Goal: Information Seeking & Learning: Learn about a topic

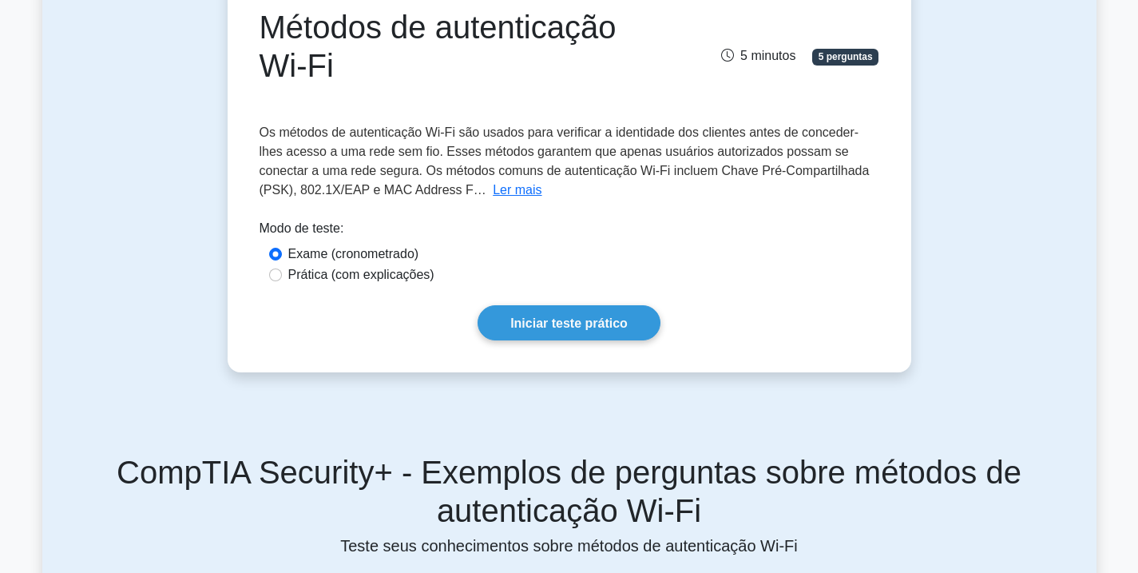
scroll to position [192, 0]
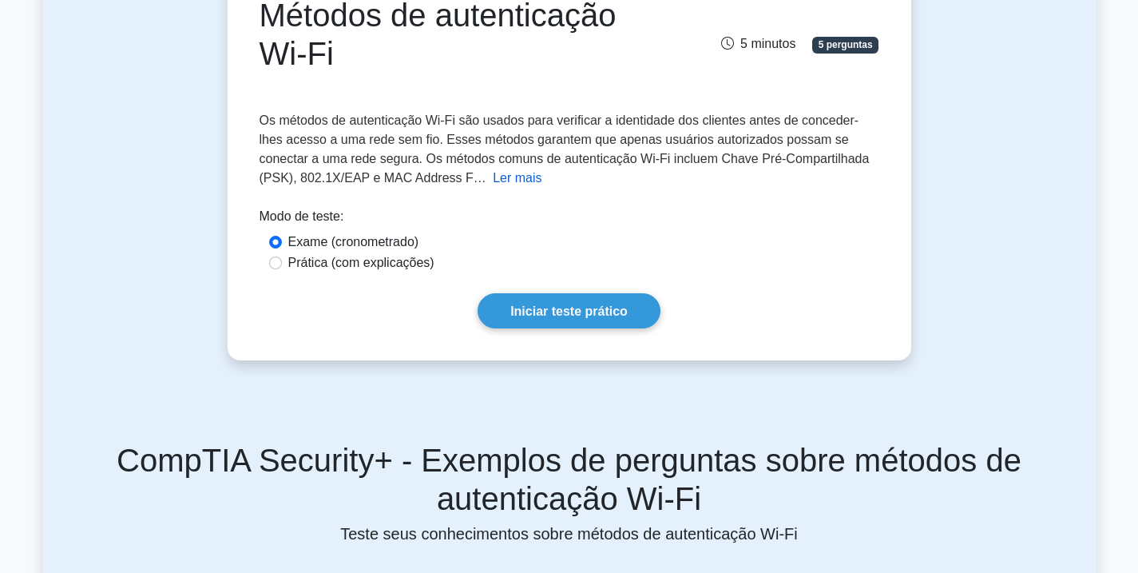
click at [514, 177] on font "Ler mais" at bounding box center [517, 178] width 49 height 14
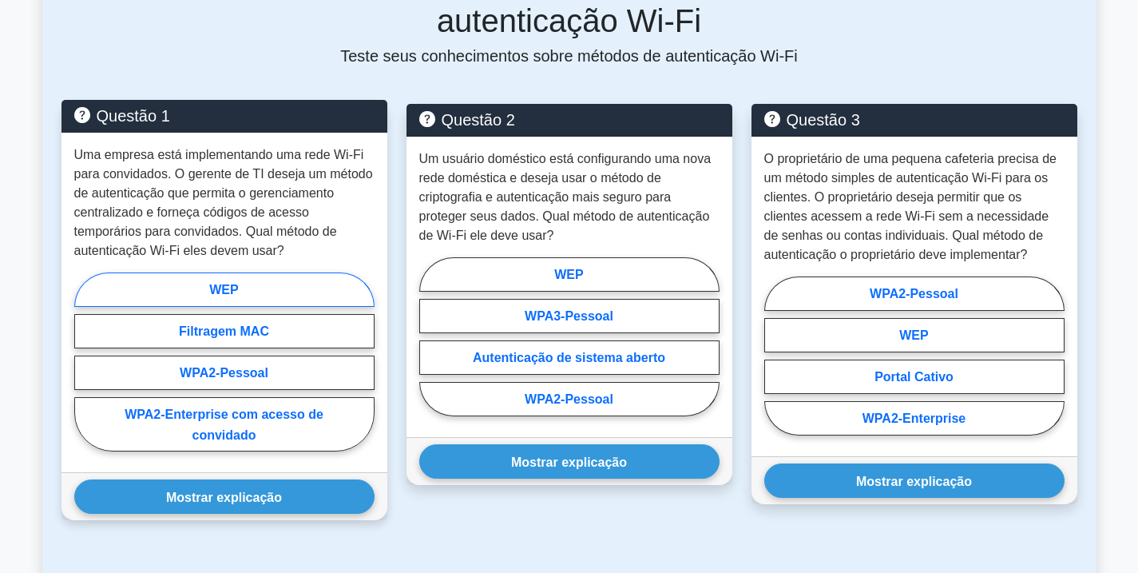
scroll to position [1438, 0]
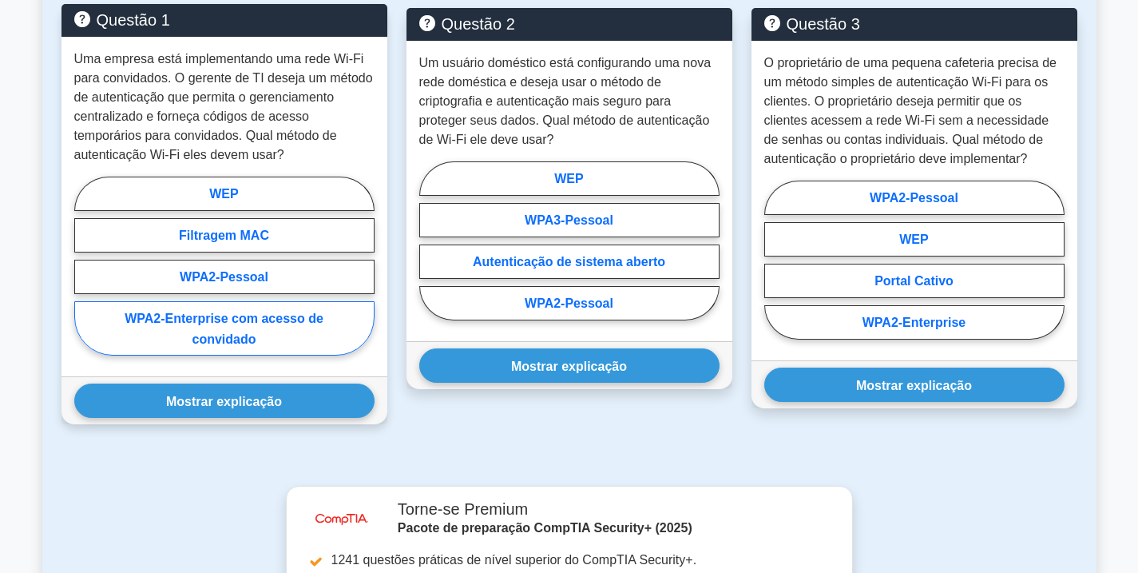
click at [247, 328] on label "WPA2-Enterprise com acesso de convidado" at bounding box center [224, 328] width 300 height 54
click at [85, 276] on input "WPA2-Enterprise com acesso de convidado" at bounding box center [79, 270] width 10 height 10
radio input "true"
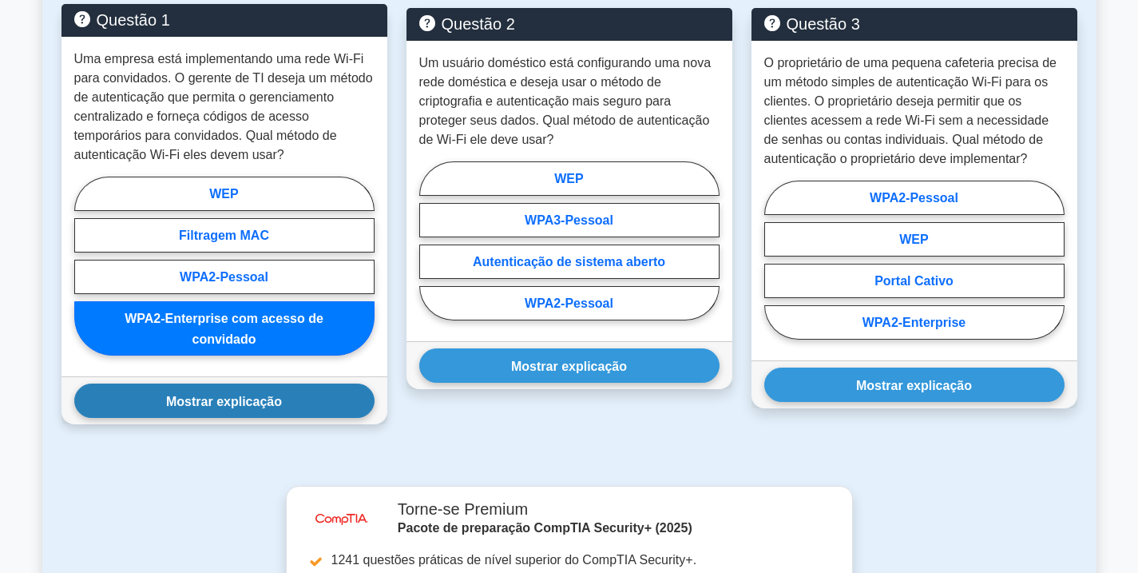
click at [278, 391] on button "Mostrar explicação" at bounding box center [224, 400] width 300 height 34
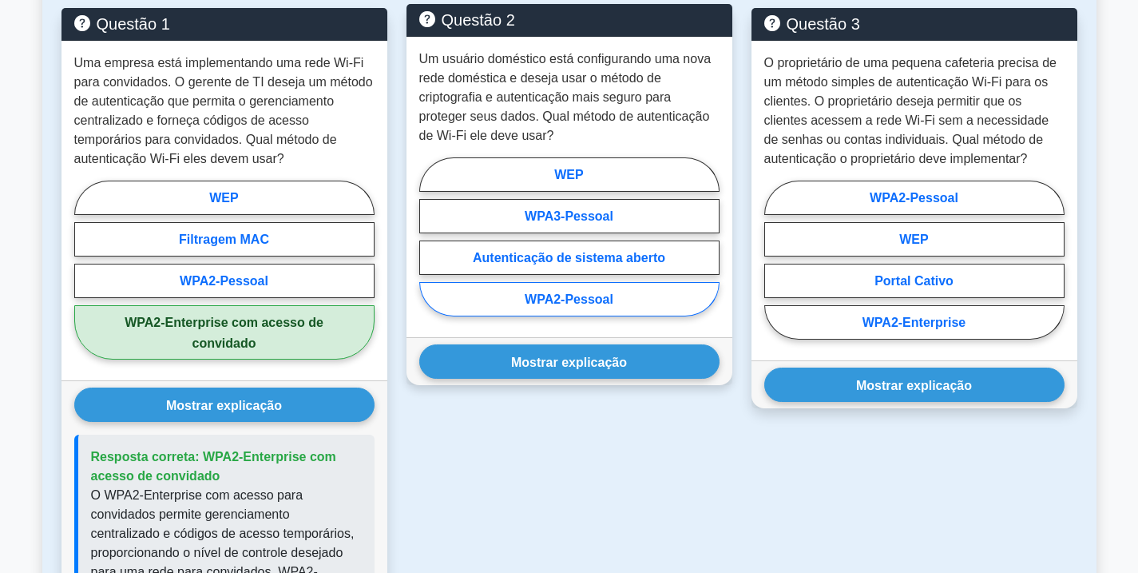
click at [607, 298] on font "WPA2-Pessoal" at bounding box center [569, 299] width 89 height 14
click at [430, 246] on input "WPA2-Pessoal" at bounding box center [424, 241] width 10 height 10
radio input "true"
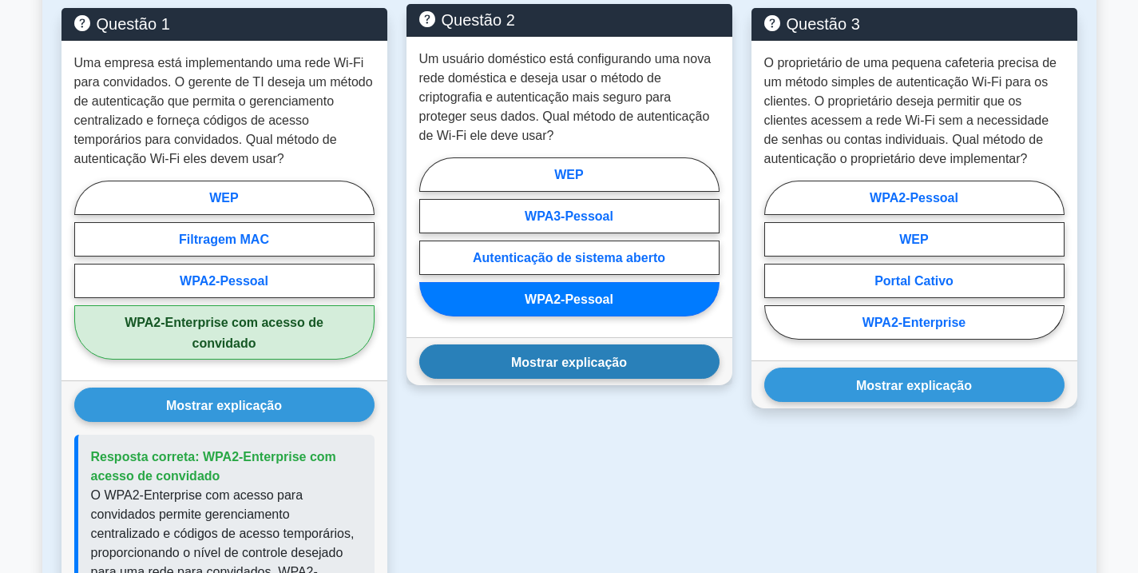
click at [570, 357] on font "Mostrar explicação" at bounding box center [569, 362] width 116 height 14
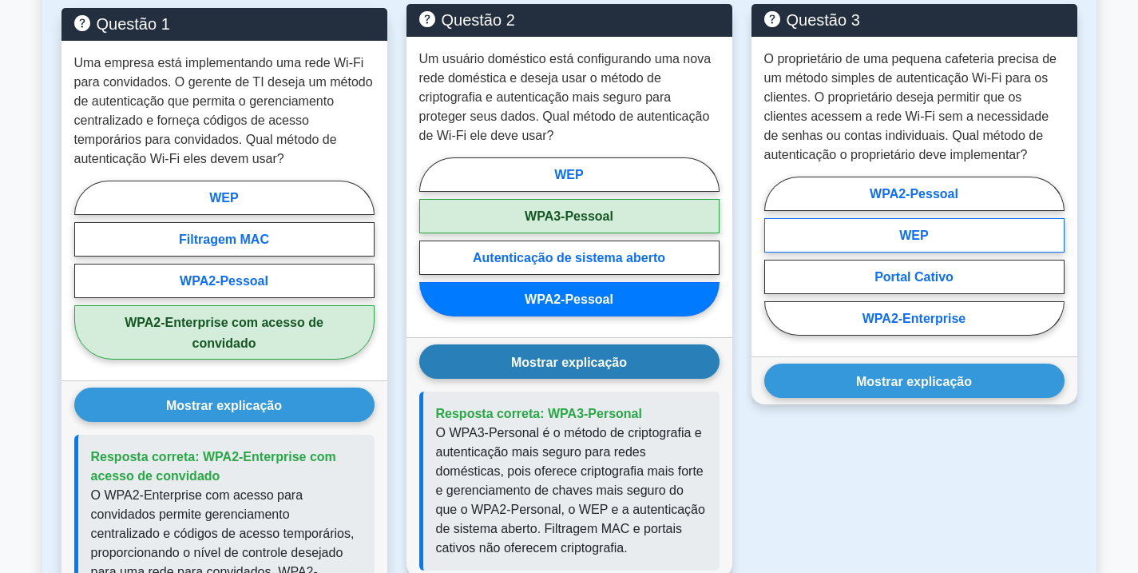
click at [911, 236] on font "WEP" at bounding box center [913, 235] width 29 height 14
click at [775, 255] on input "WEP" at bounding box center [769, 260] width 10 height 10
radio input "true"
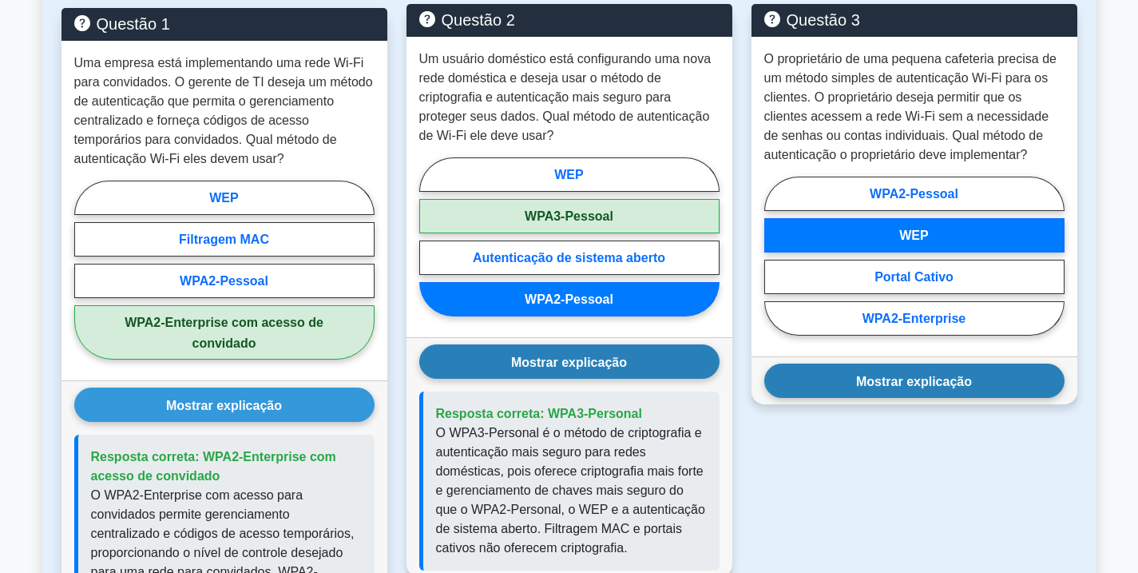
click at [899, 384] on font "Mostrar explicação" at bounding box center [914, 381] width 116 height 14
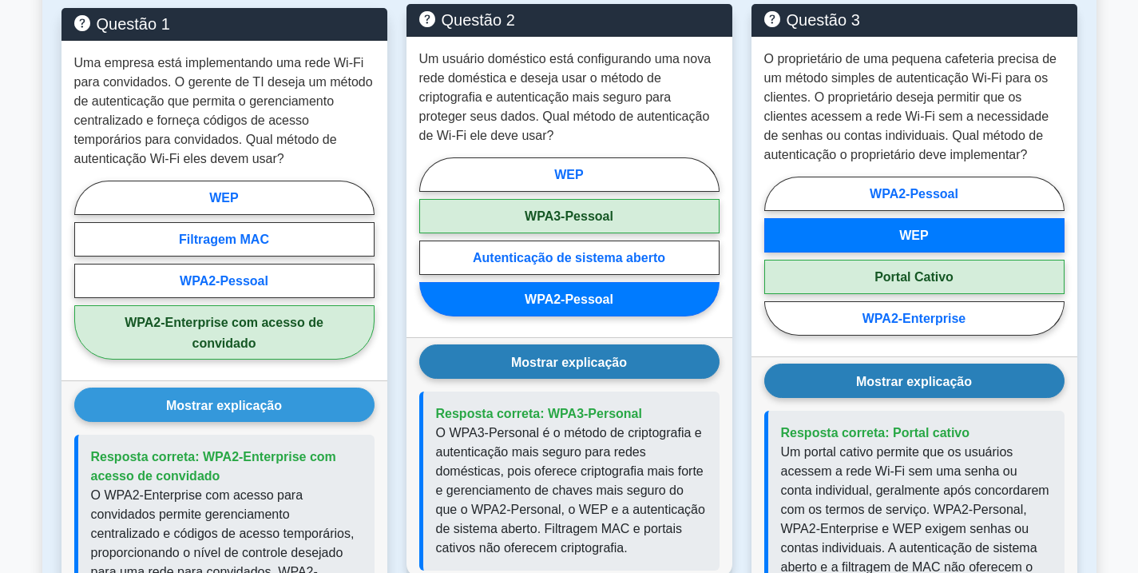
click at [899, 282] on font "Portal Cativo" at bounding box center [914, 277] width 79 height 14
click at [775, 265] on input "Portal Cativo" at bounding box center [769, 260] width 10 height 10
radio input "true"
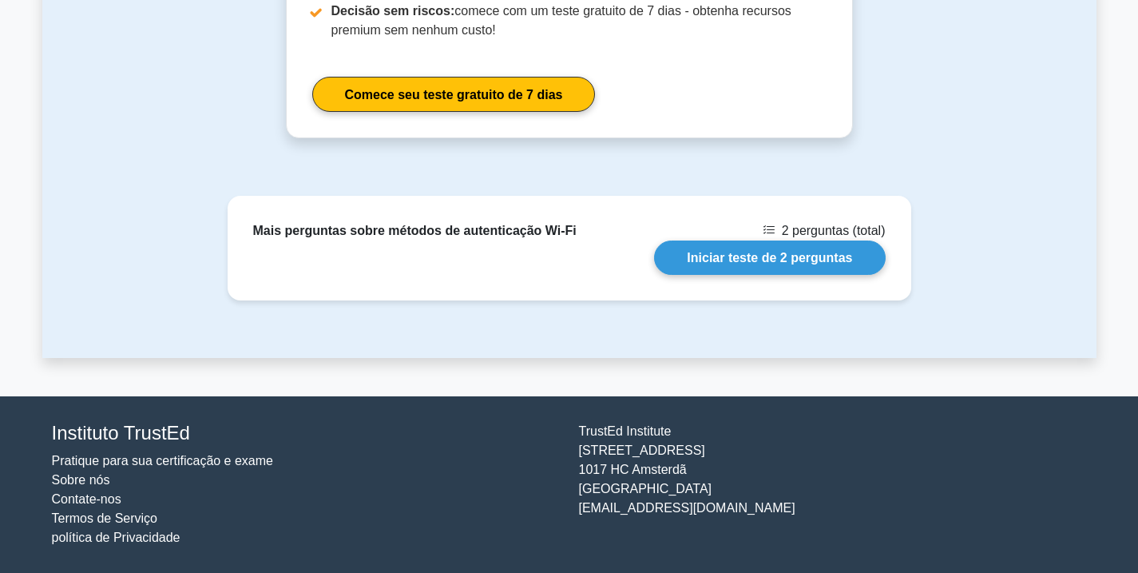
scroll to position [2483, 0]
